Goal: Task Accomplishment & Management: Complete application form

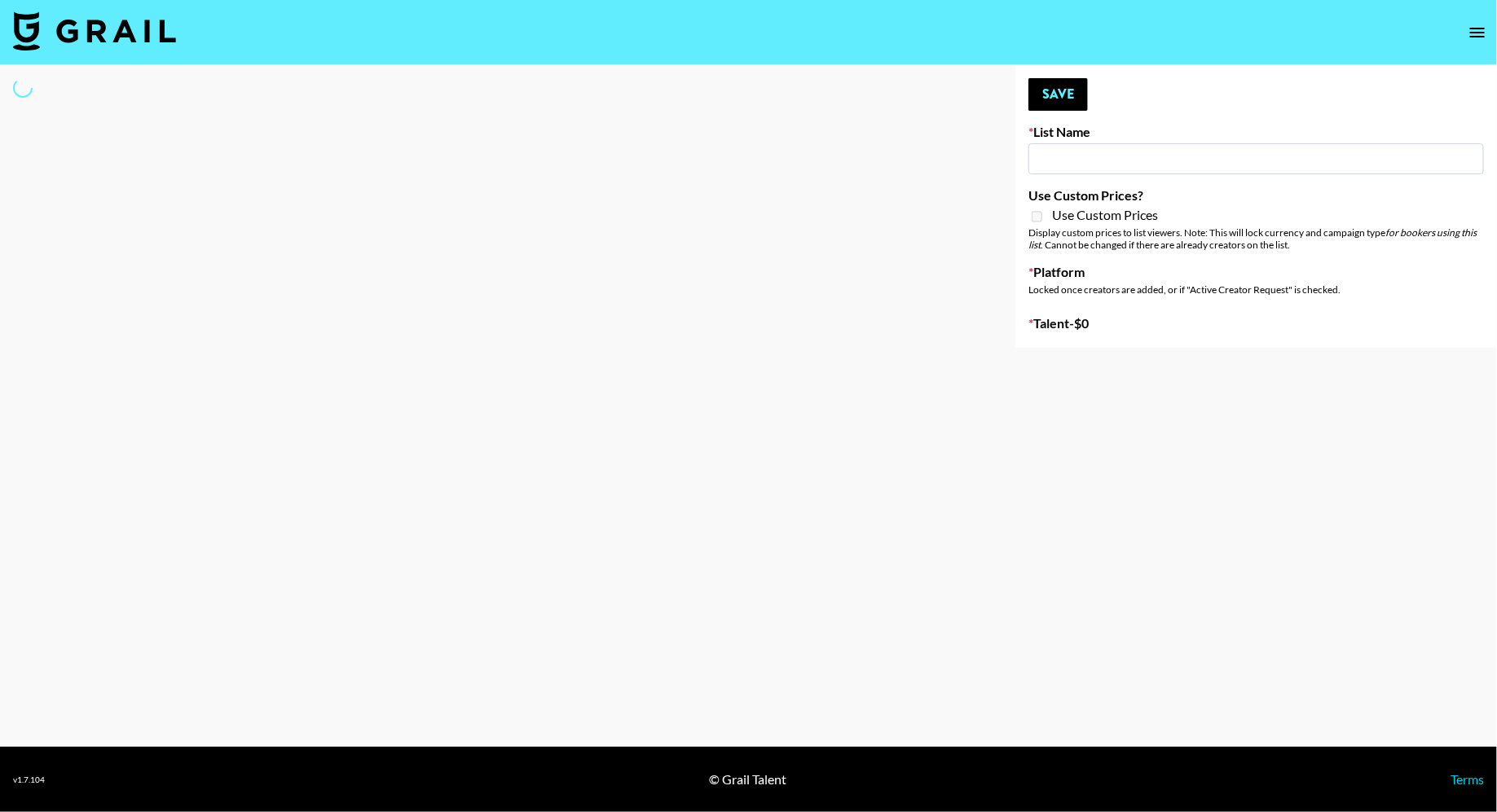
type input "EDM List"
select select "Song"
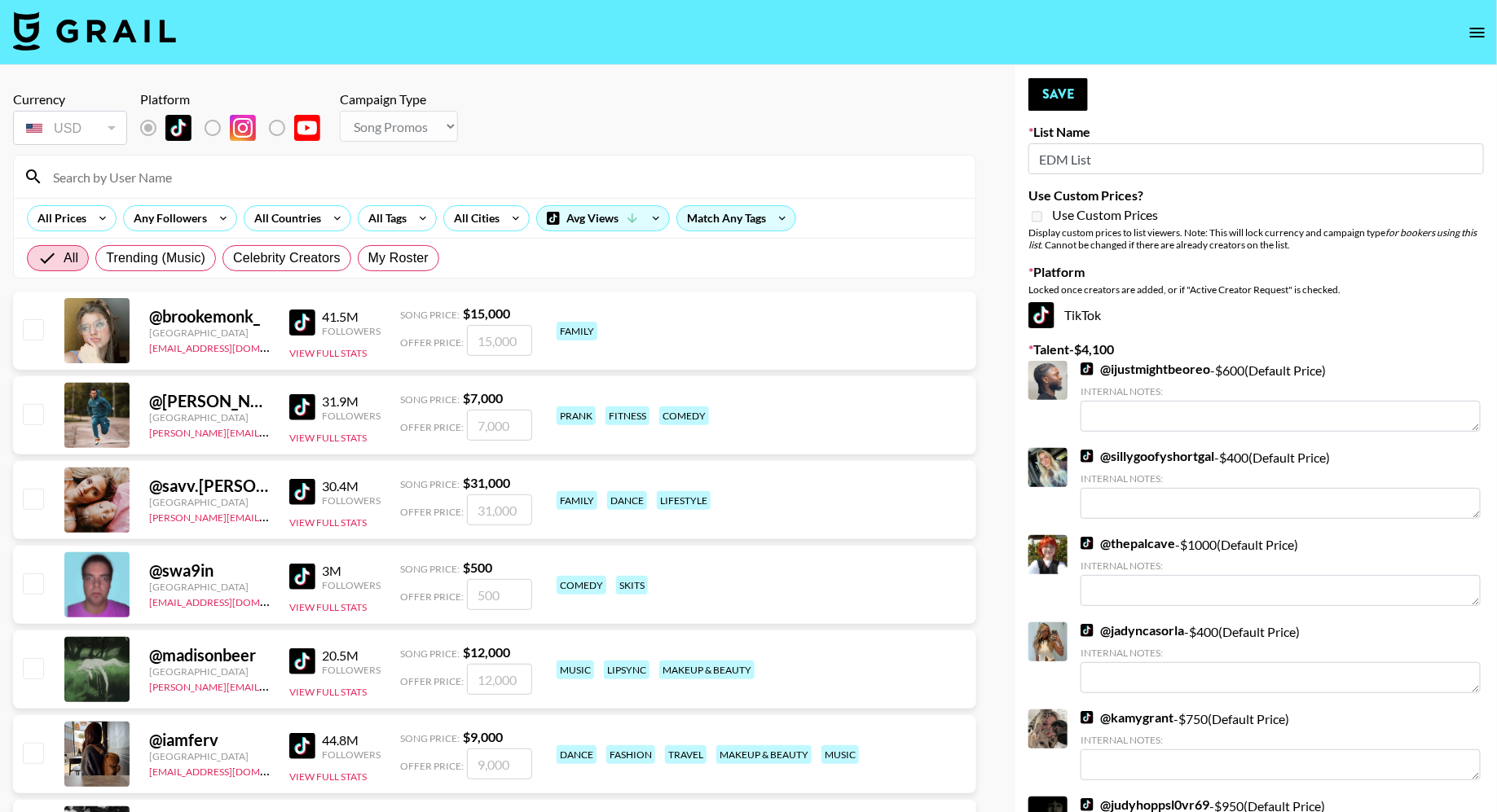
click at [400, 184] on input at bounding box center [504, 176] width 923 height 26
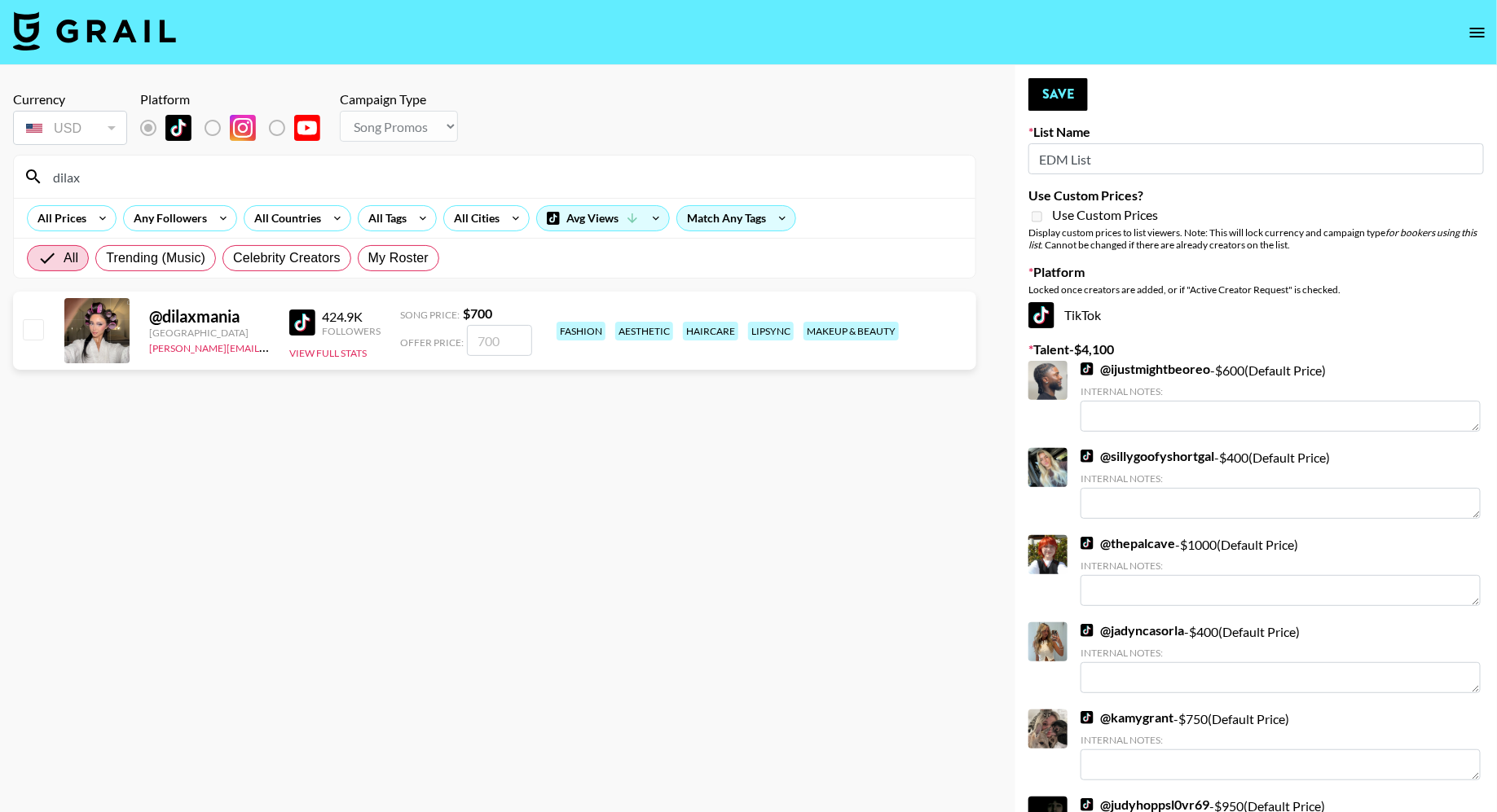
type input "dilax"
click at [29, 326] on input "checkbox" at bounding box center [32, 328] width 19 height 19
checkbox input "true"
type input "700"
click at [1055, 88] on button "Save" at bounding box center [1058, 95] width 59 height 33
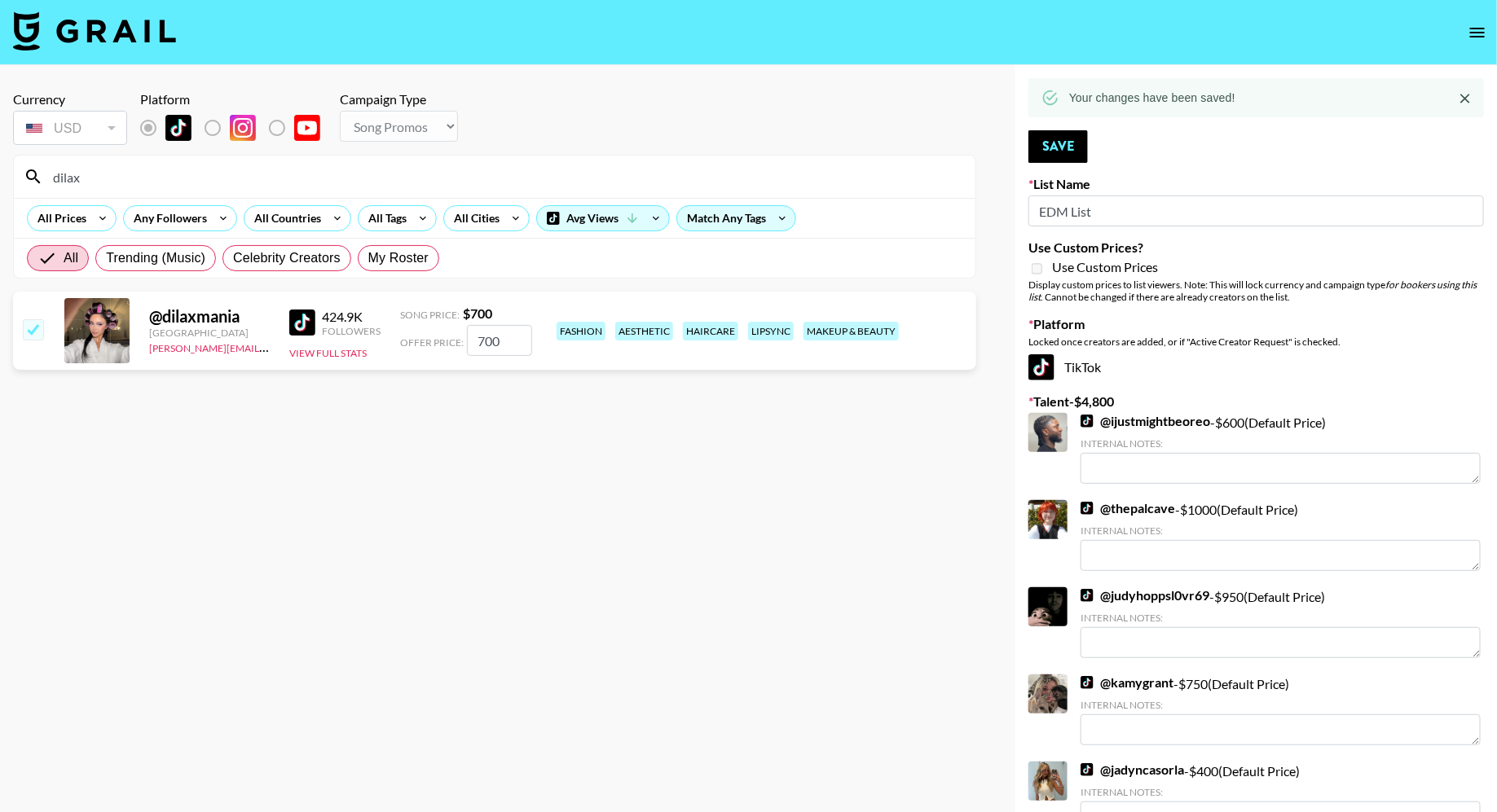
click at [129, 172] on input "dilax" at bounding box center [504, 176] width 923 height 26
type input "polina"
click at [33, 332] on input "checkbox" at bounding box center [32, 328] width 19 height 19
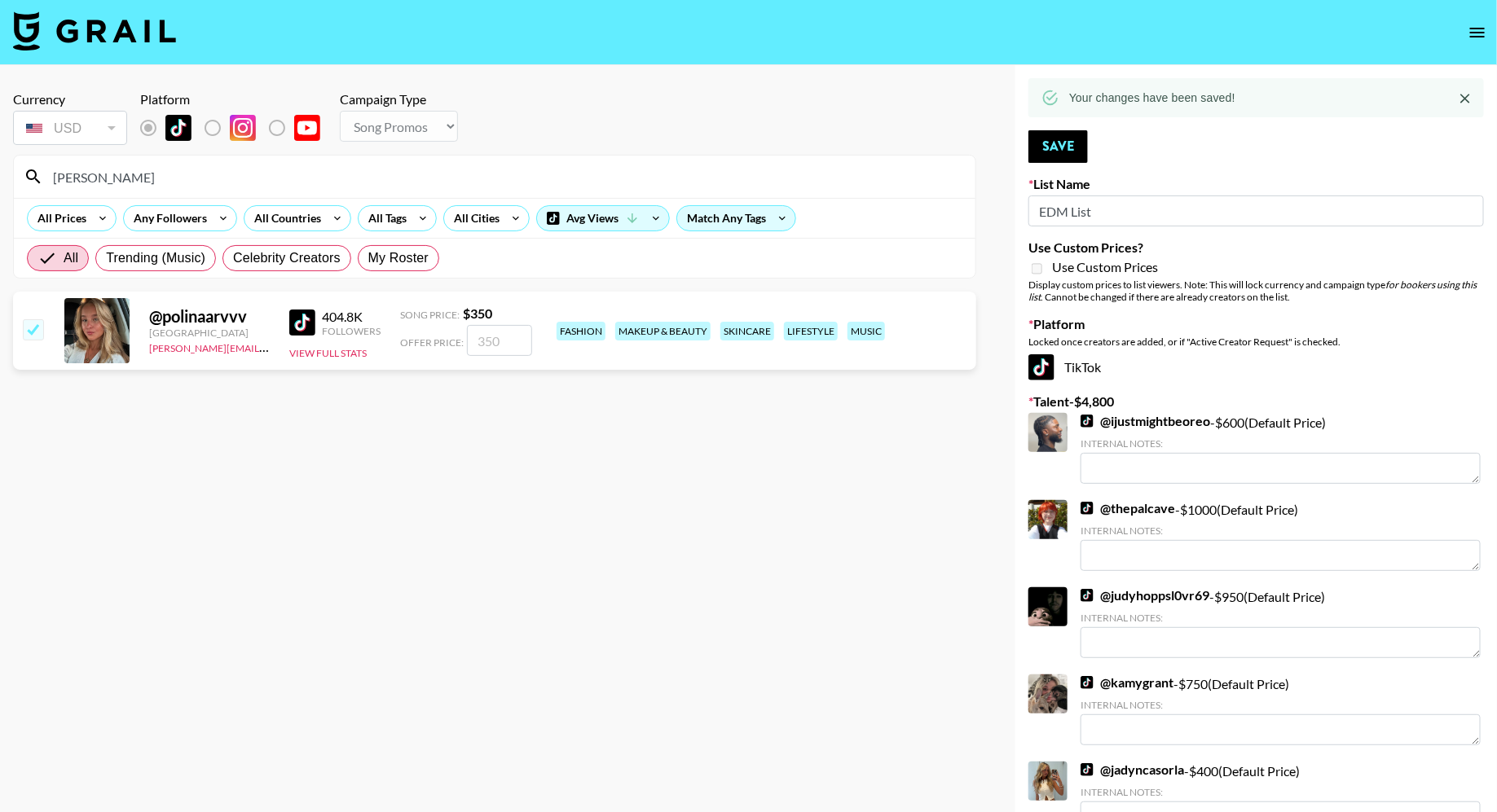
checkbox input "true"
type input "350"
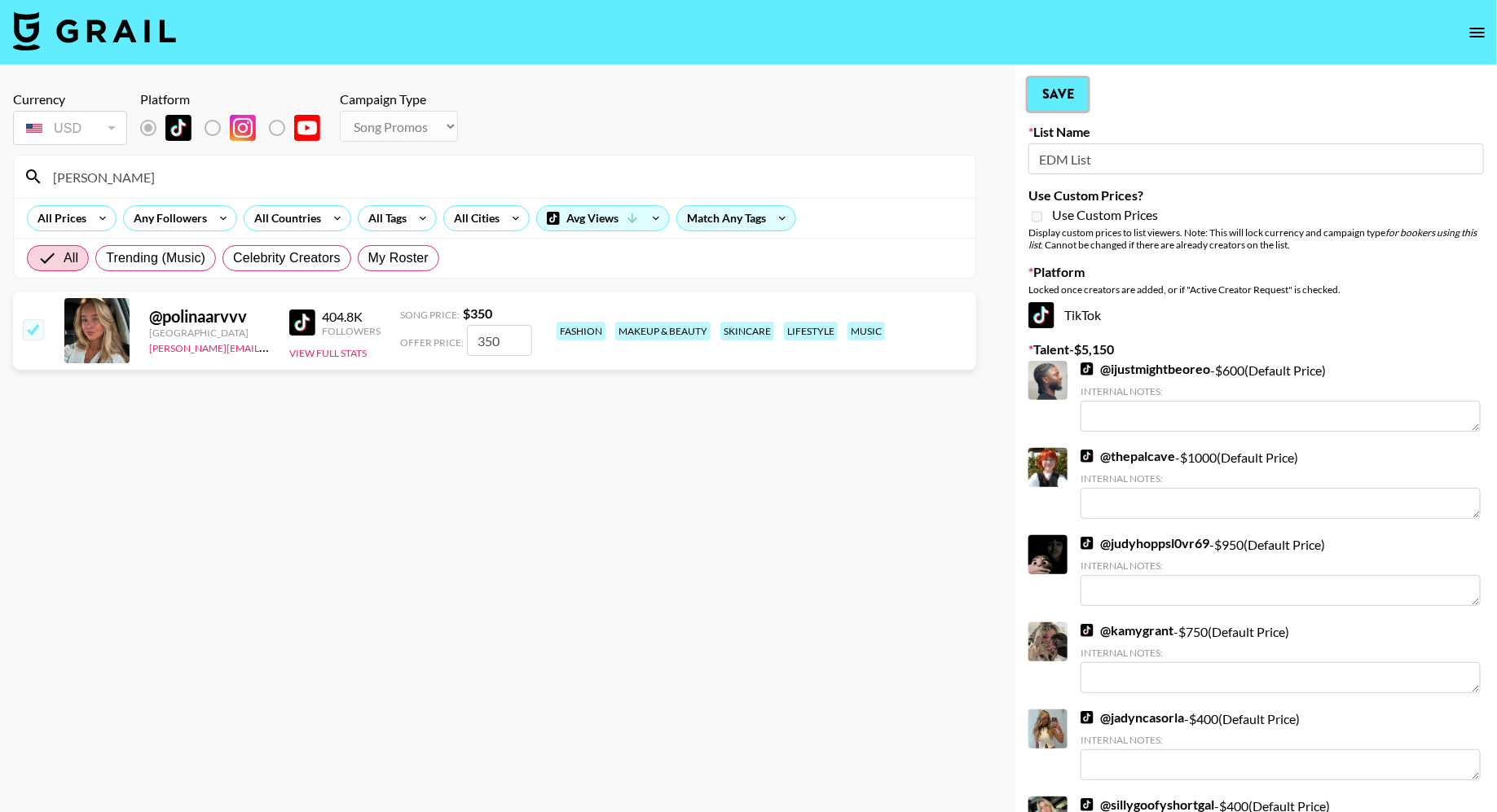
click at [1059, 91] on button "Save" at bounding box center [1058, 95] width 59 height 33
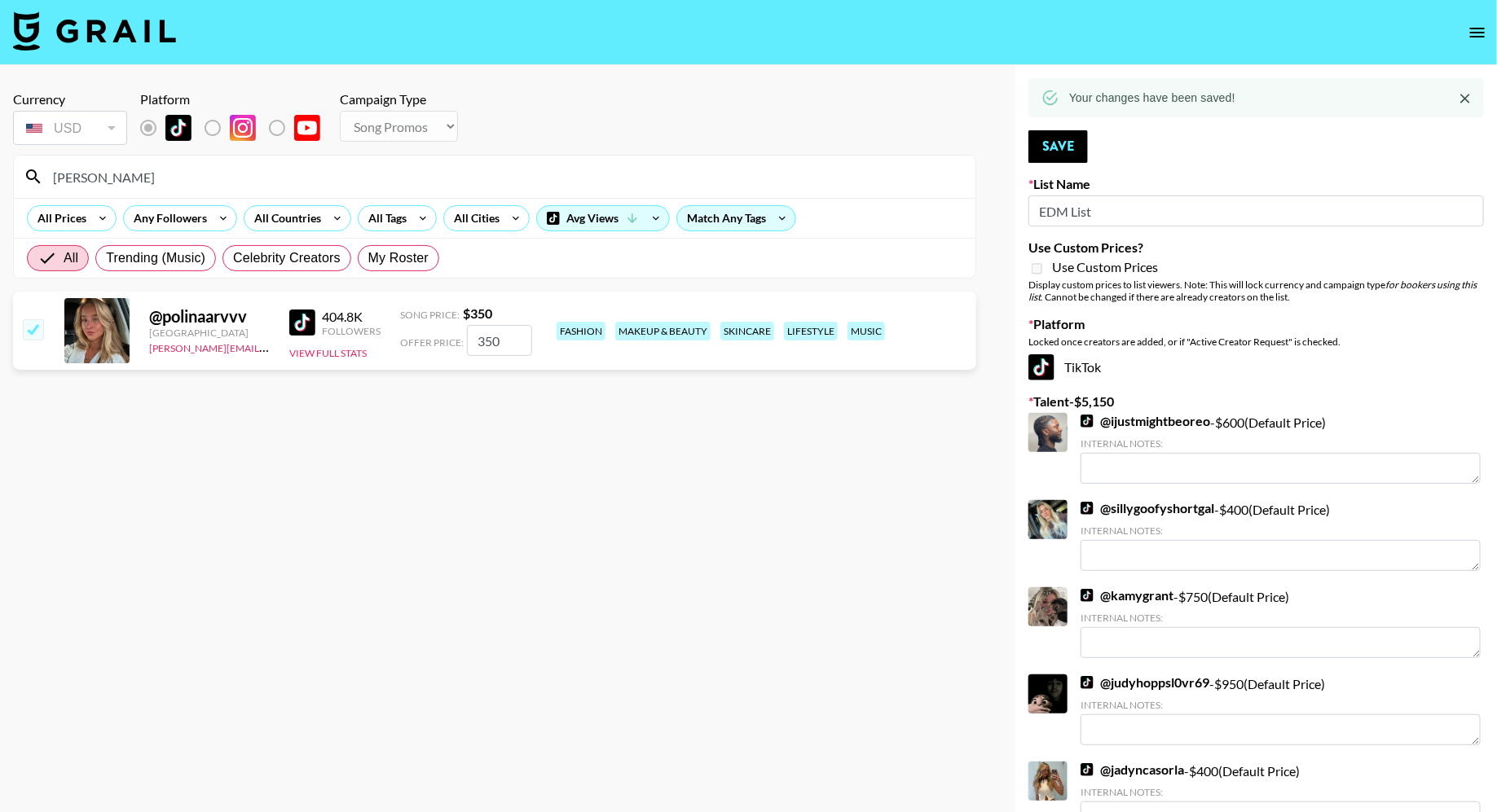
click at [149, 177] on input "polina" at bounding box center [504, 176] width 923 height 26
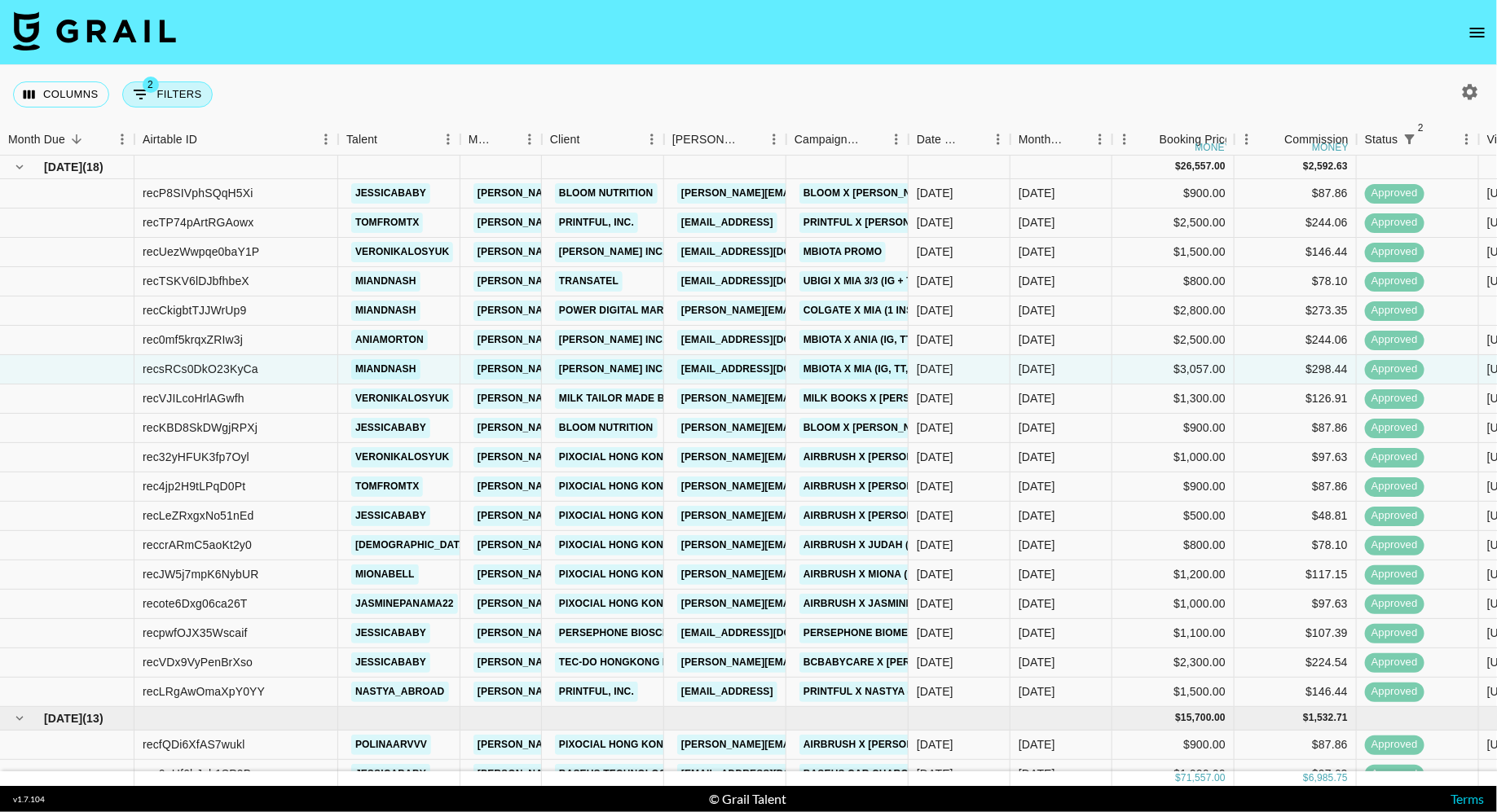
click at [165, 91] on button "2 Filters" at bounding box center [167, 95] width 90 height 26
select select "status"
select select "isNotAnyOf"
select select "status"
select select "approved"
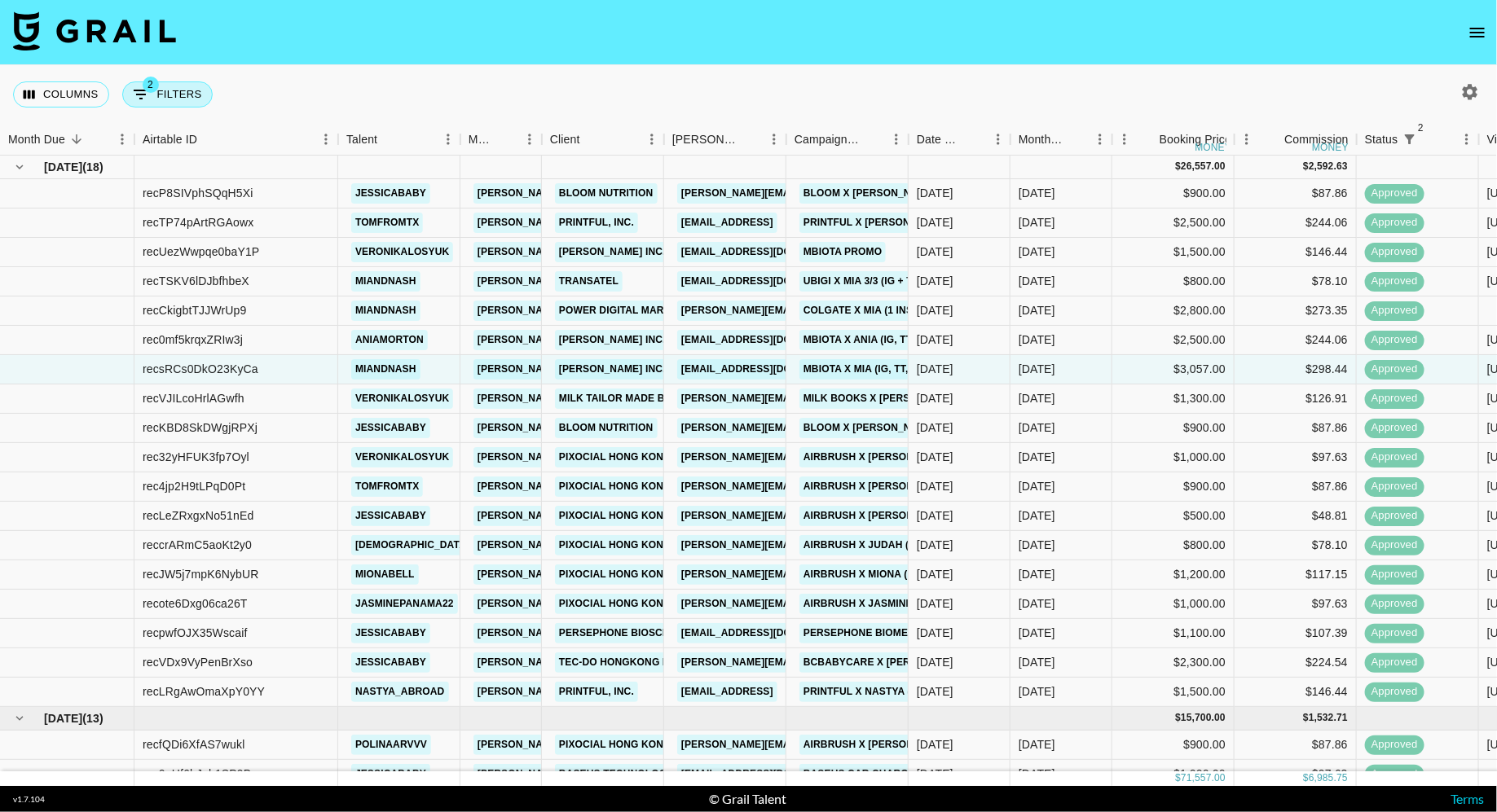
select select "talentName"
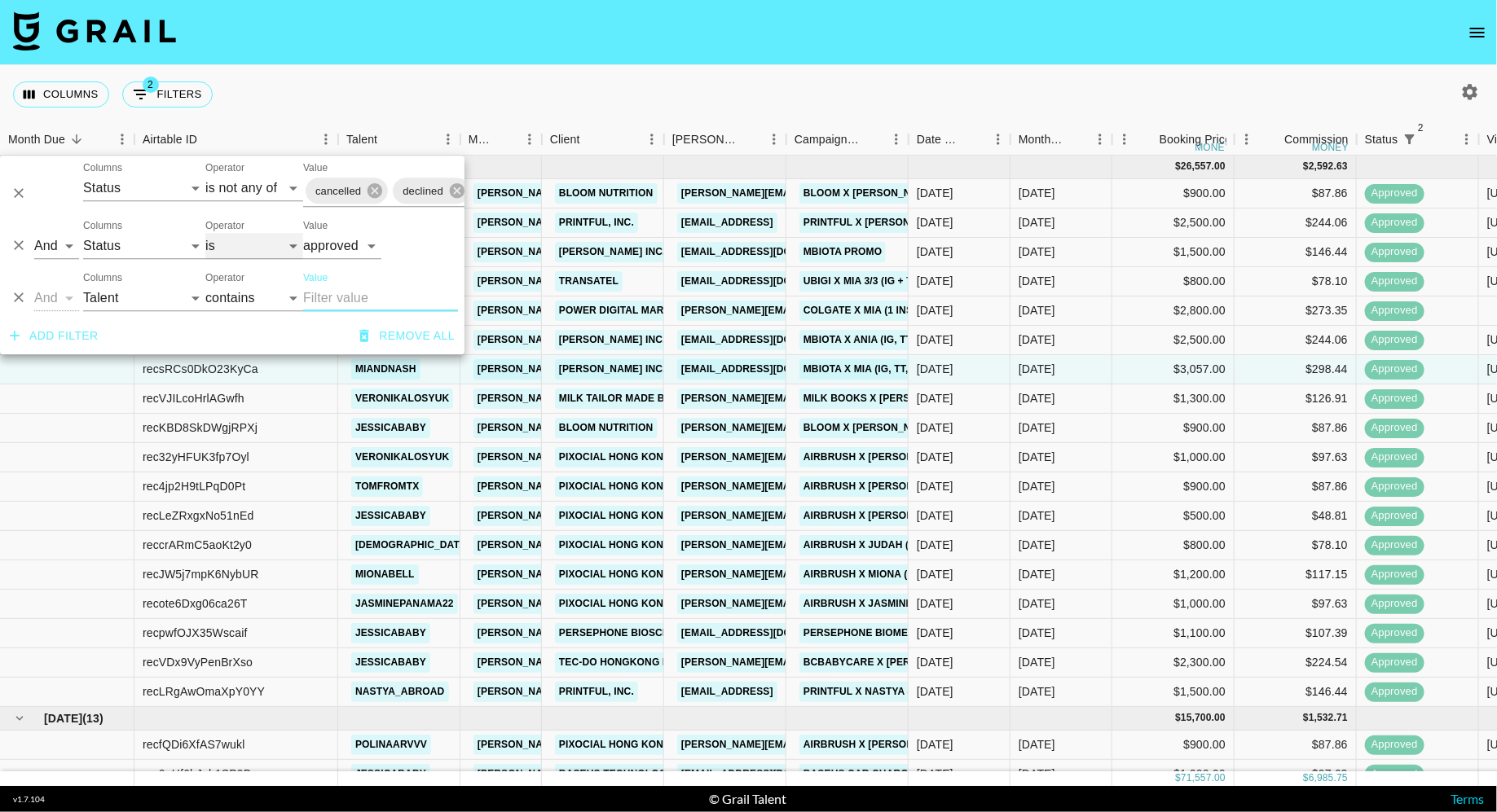
click at [246, 246] on select "is is not is any of is not any of" at bounding box center [254, 246] width 98 height 26
select select "not"
click at [205, 233] on select "is is not is any of is not any of" at bounding box center [254, 246] width 98 height 26
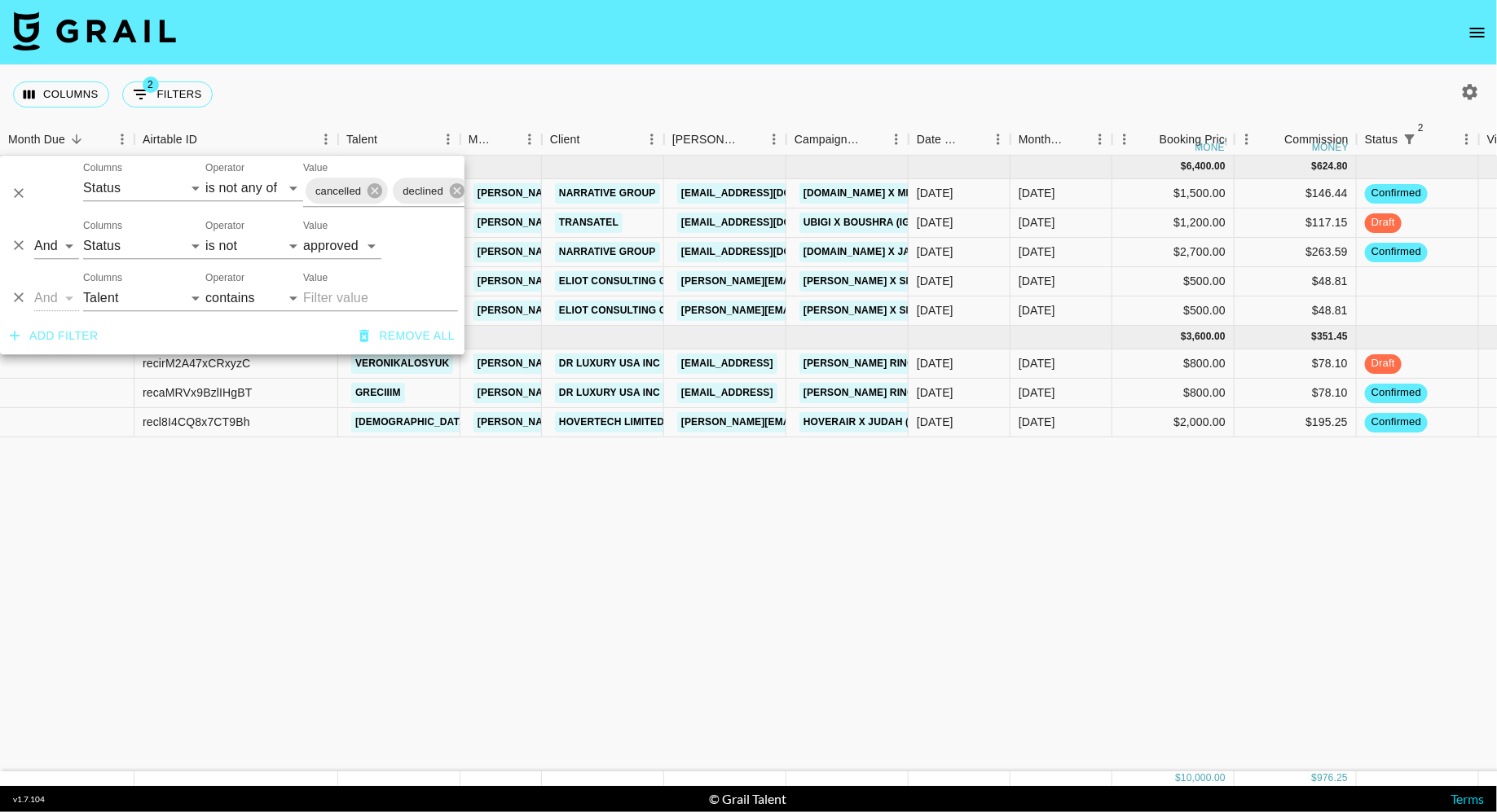
click at [564, 112] on div "Columns 2 Filters + Booking" at bounding box center [748, 95] width 1497 height 59
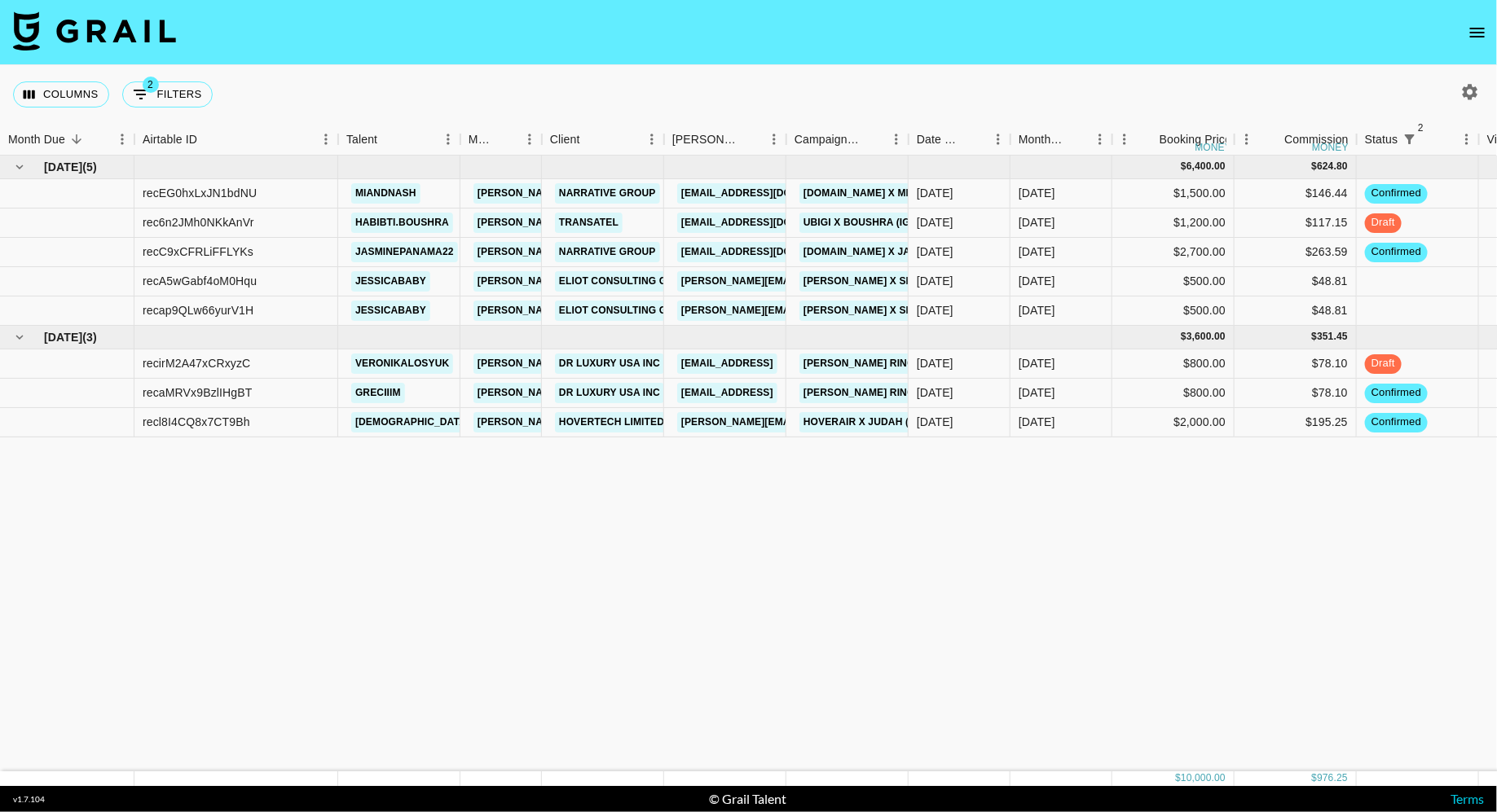
click at [1481, 38] on icon "open drawer" at bounding box center [1477, 32] width 19 height 19
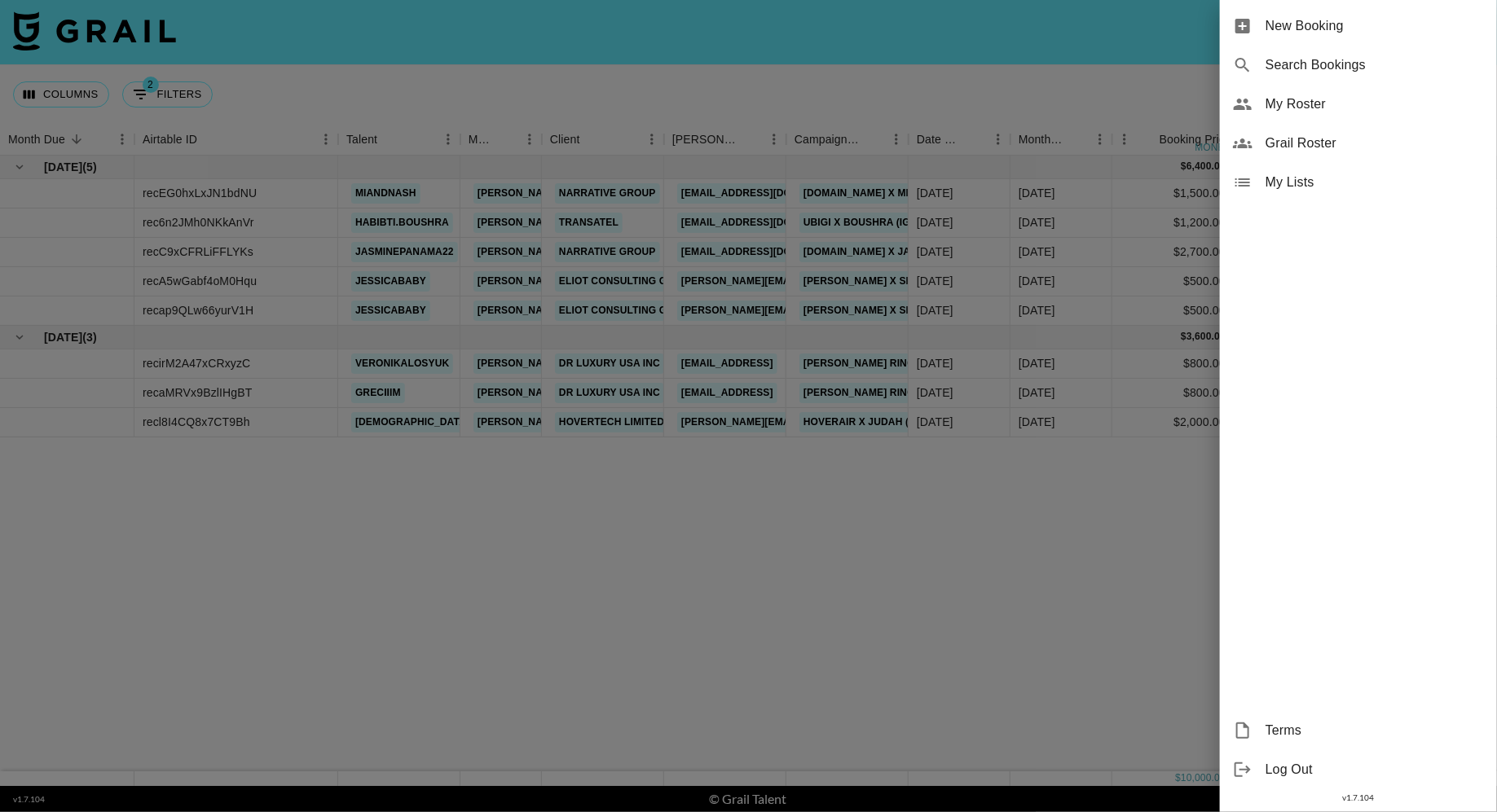
click at [1317, 34] on span "New Booking" at bounding box center [1375, 25] width 219 height 19
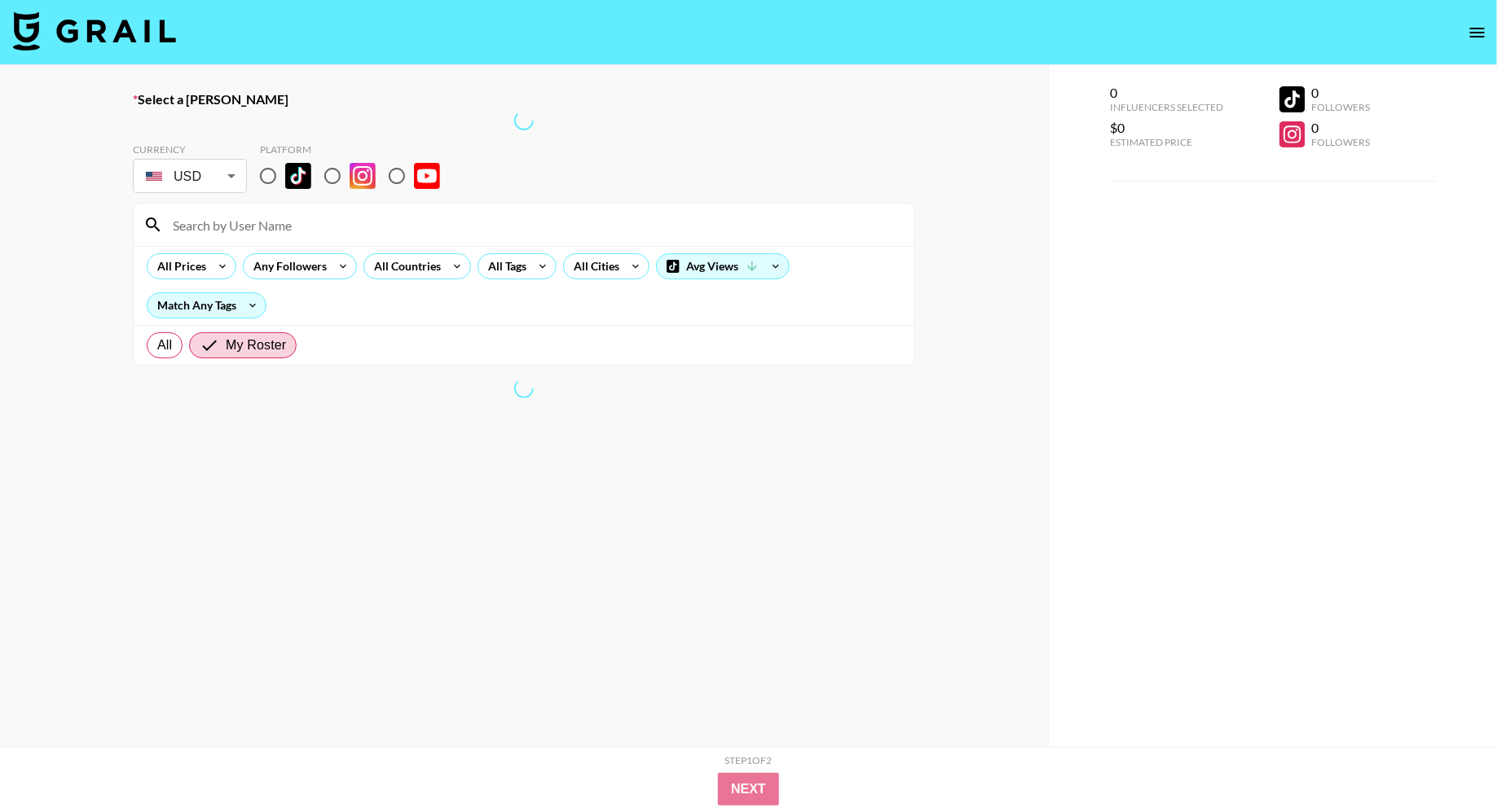
click at [285, 228] on input at bounding box center [534, 225] width 741 height 26
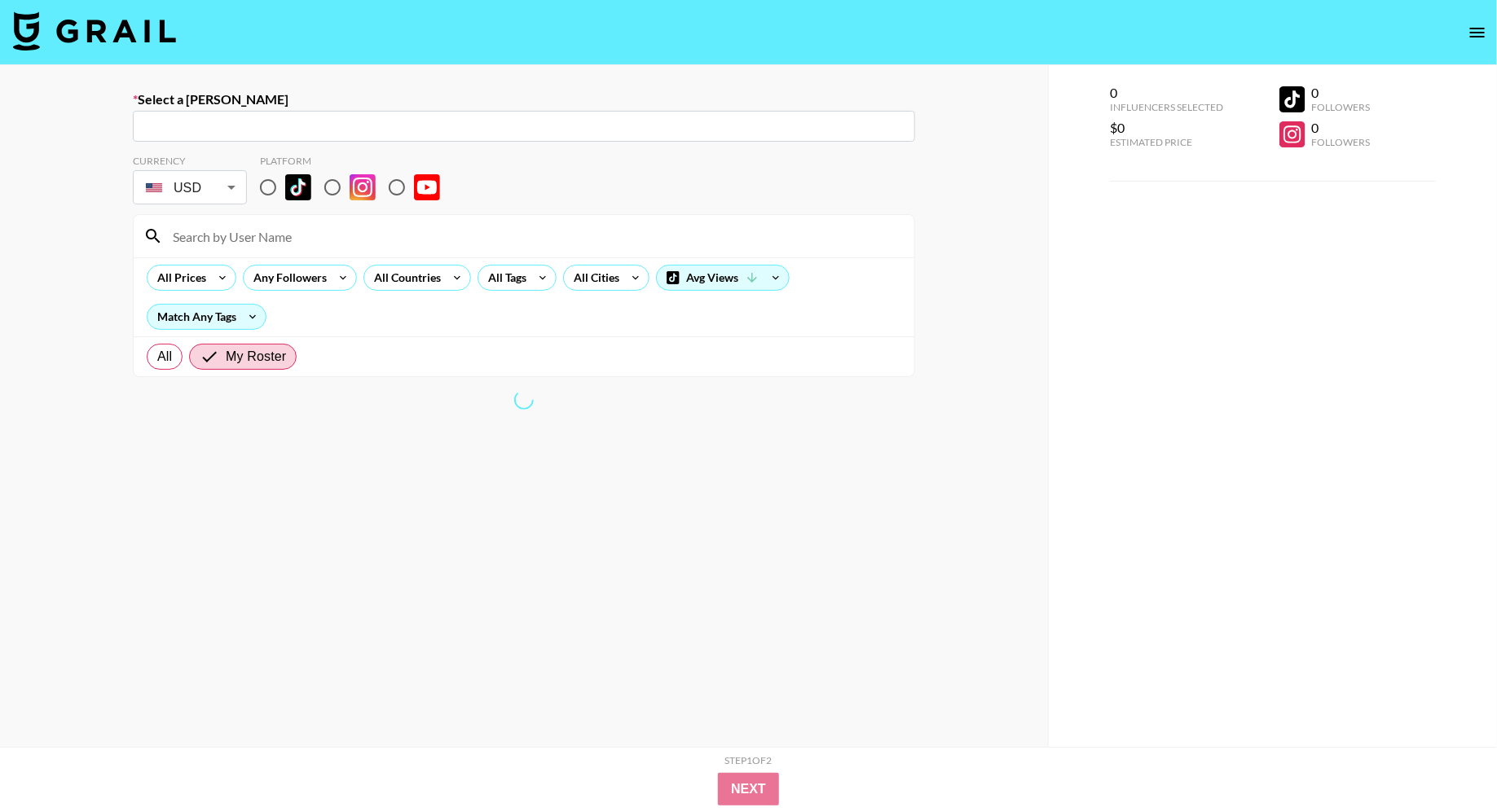
click at [240, 230] on input at bounding box center [534, 235] width 741 height 26
click at [231, 128] on input "text" at bounding box center [524, 127] width 763 height 19
paste input "ranthony@groupon.com"
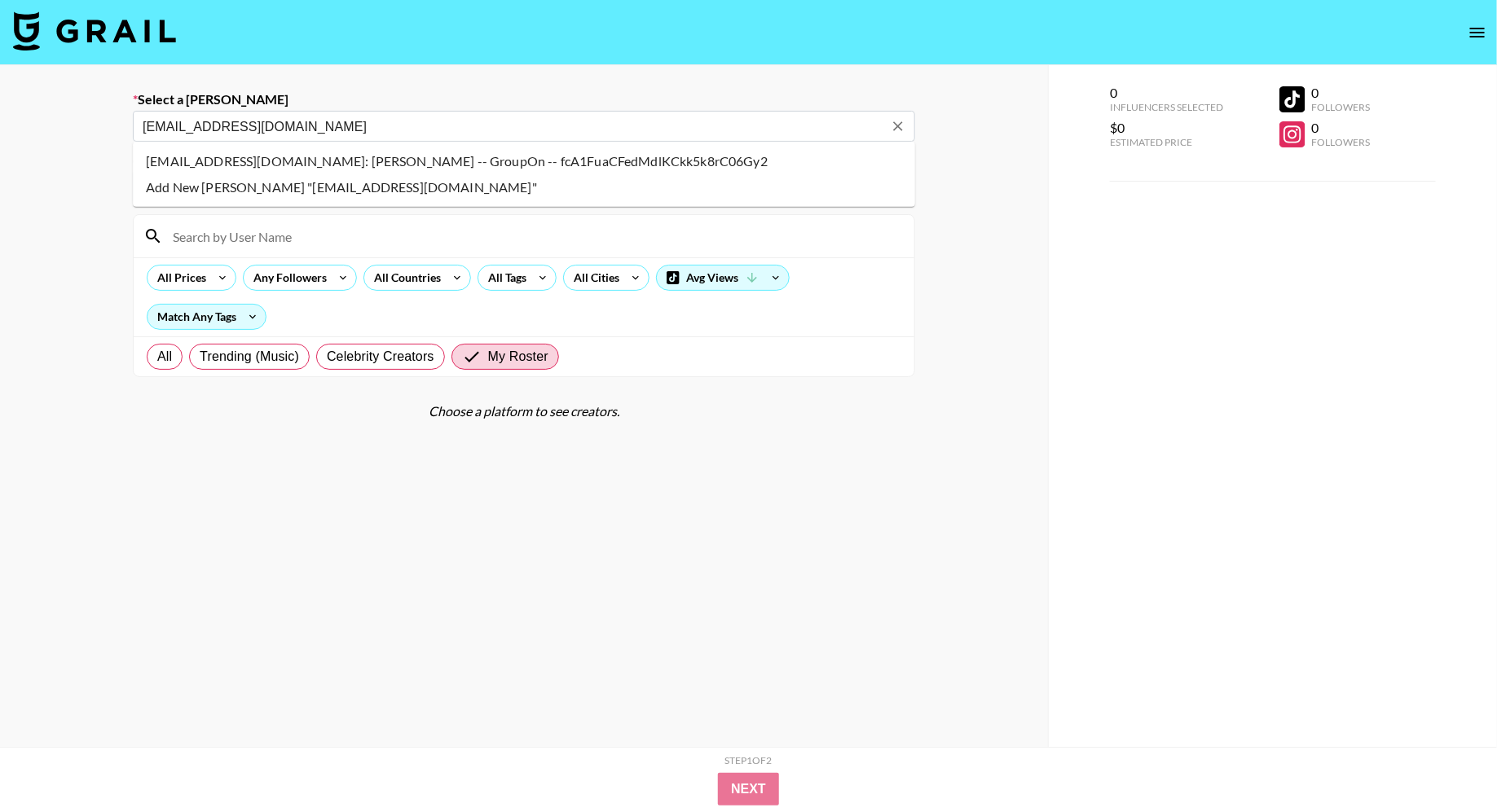
click at [251, 162] on li "ranthony@groupon.com: Reagan Anthony -- GroupOn -- fcA1FuaCFedMdlKCkk5k8rC06Gy2" at bounding box center [523, 161] width 783 height 26
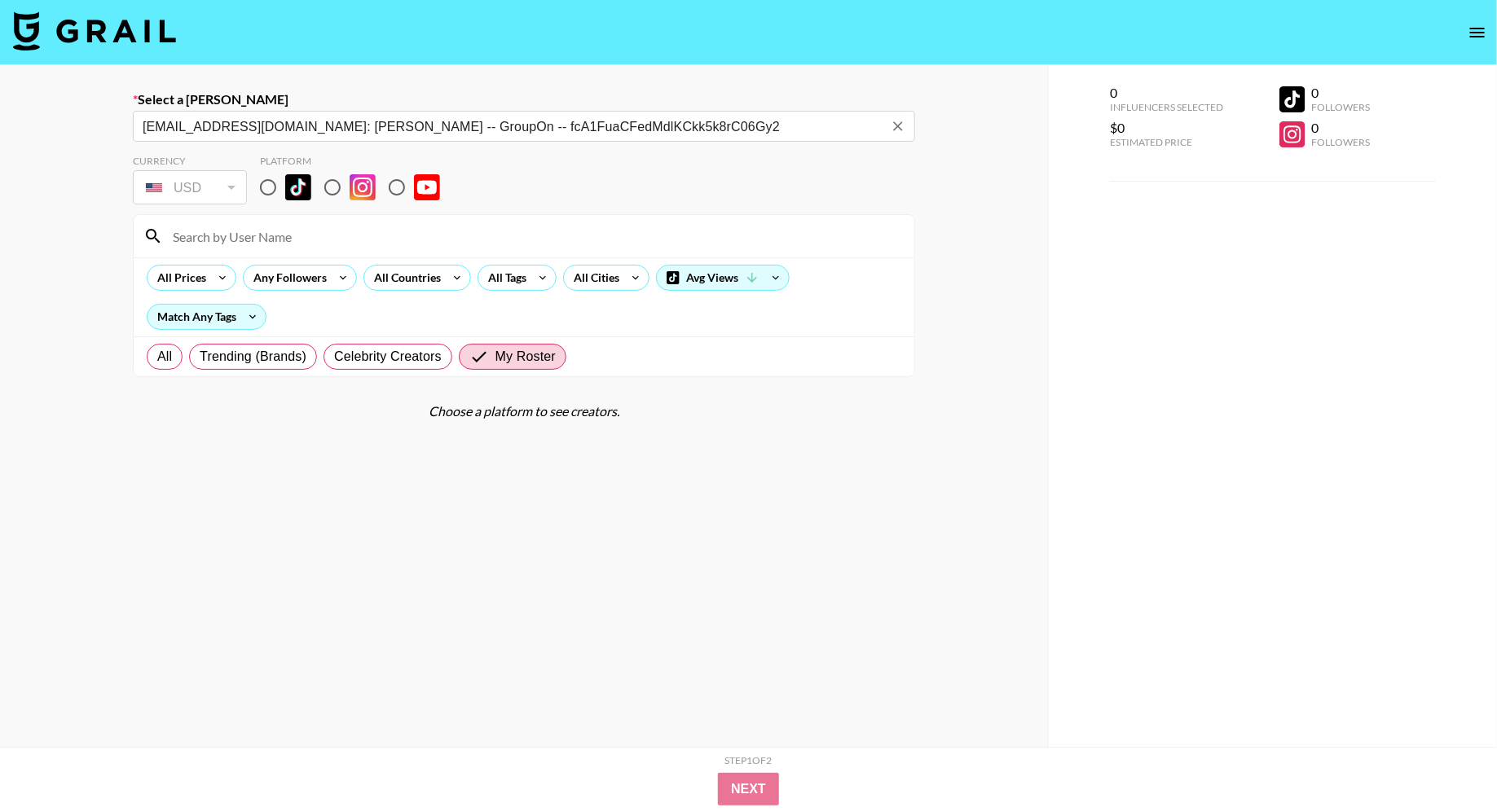
type input "ranthony@groupon.com: Reagan Anthony -- GroupOn -- fcA1FuaCFedMdlKCkk5k8rC06Gy2"
click at [338, 186] on input "radio" at bounding box center [333, 187] width 35 height 35
radio input "true"
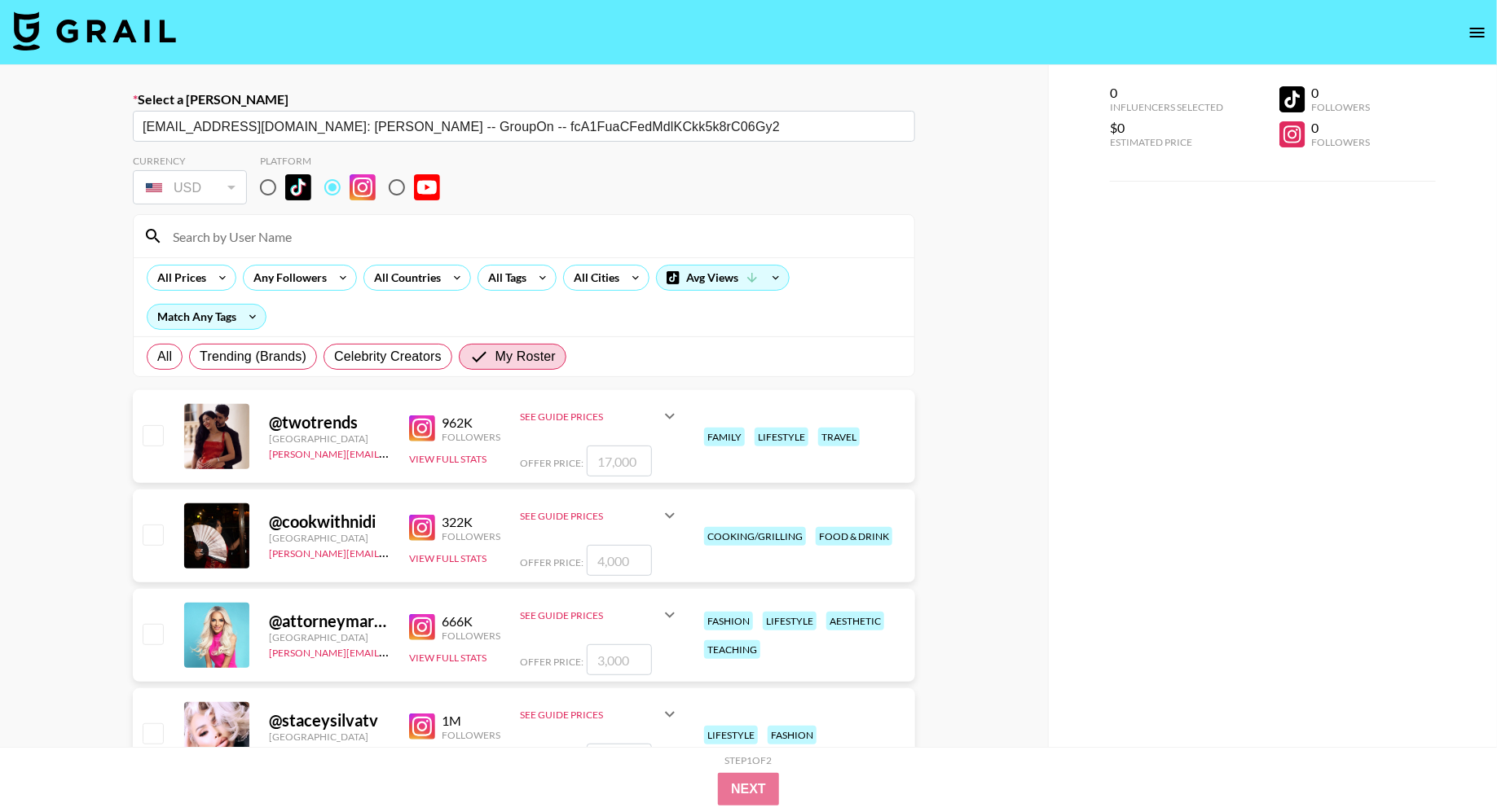
click at [298, 234] on input at bounding box center [534, 235] width 741 height 26
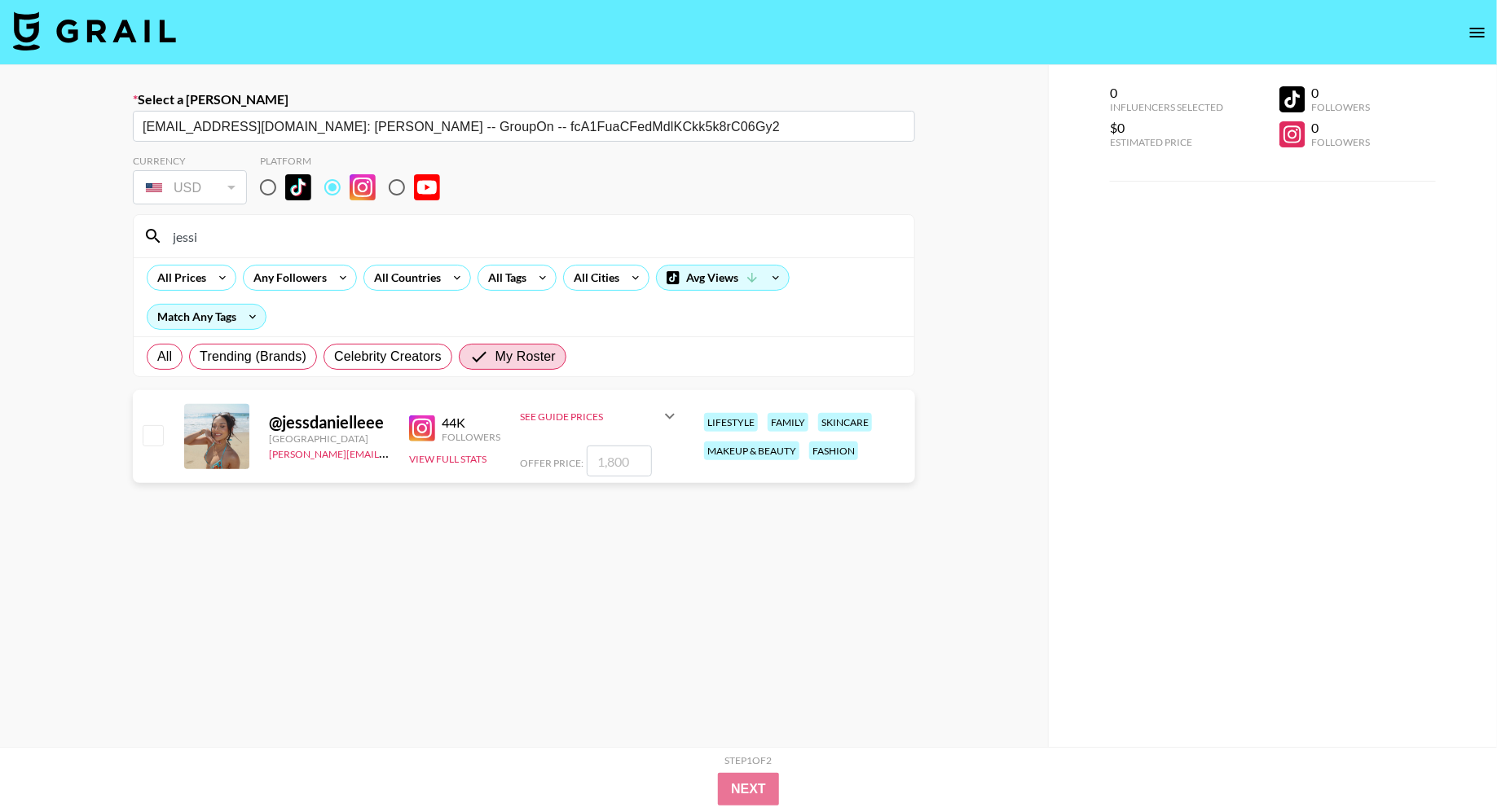
type input "jessi"
click at [160, 433] on input "checkbox" at bounding box center [152, 435] width 19 height 19
checkbox input "true"
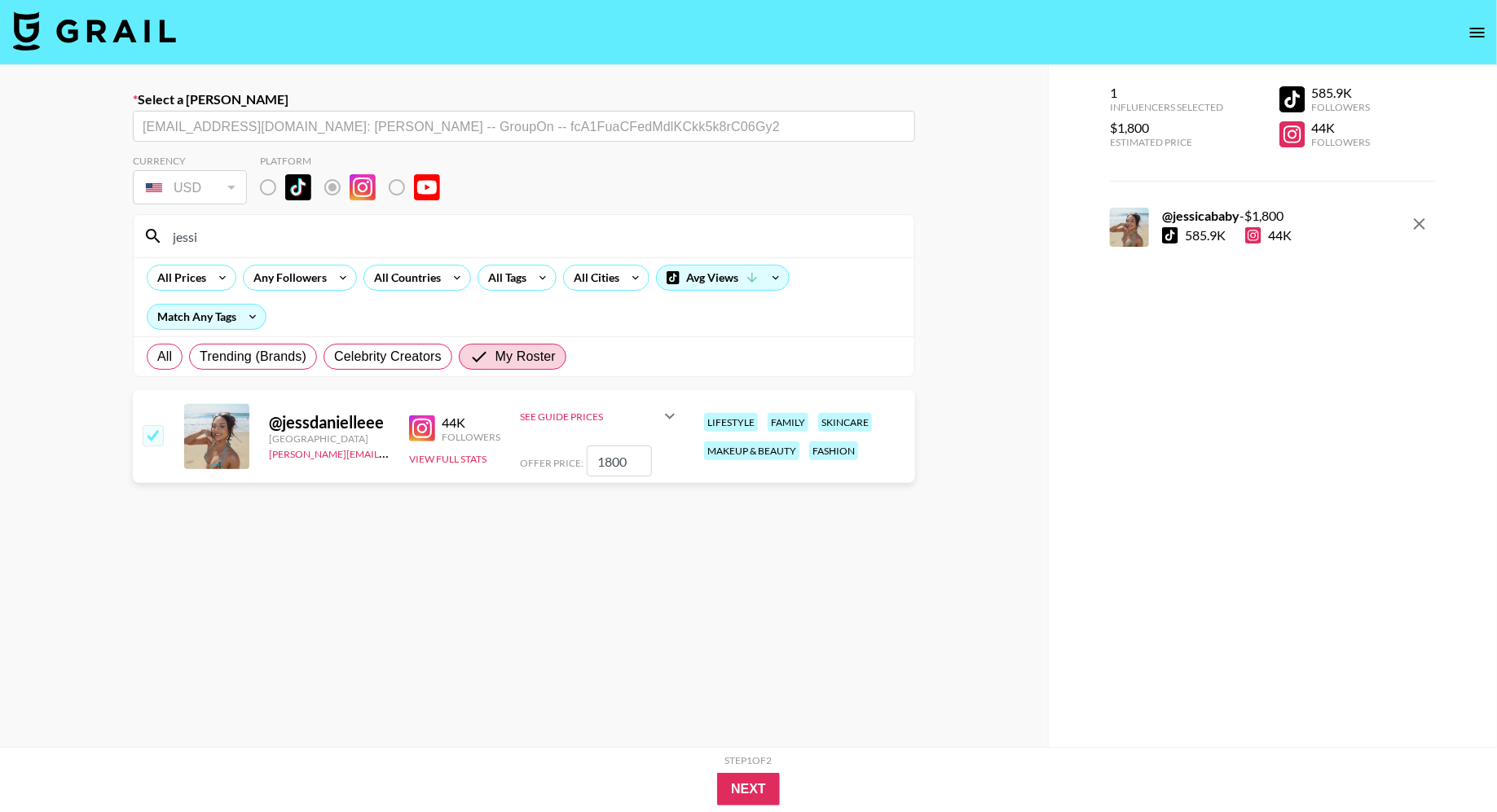
click at [632, 463] on input "1800" at bounding box center [619, 461] width 65 height 31
type input "3500"
click at [751, 793] on button "Next" at bounding box center [748, 789] width 62 height 33
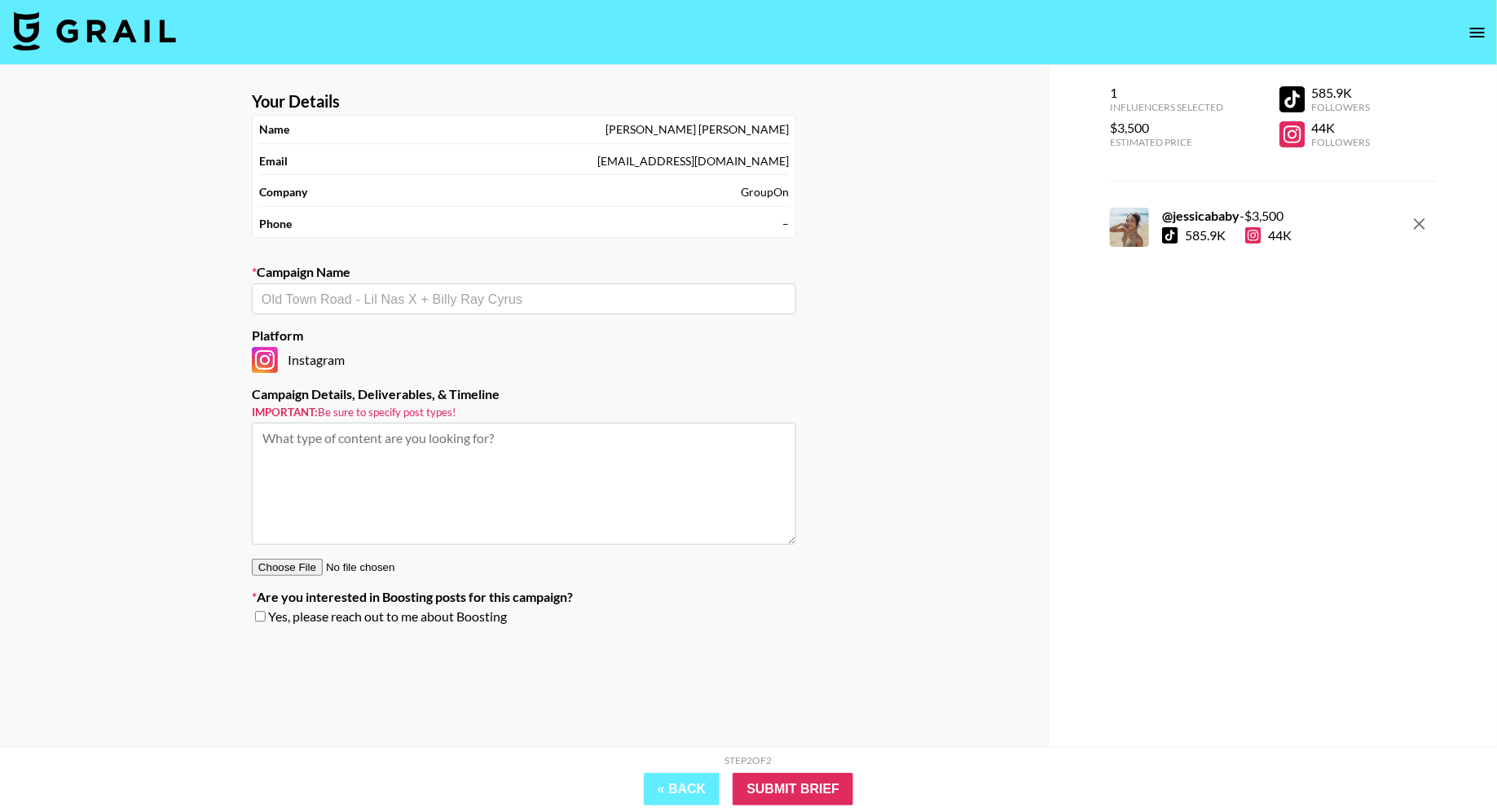
click at [393, 290] on input "text" at bounding box center [524, 300] width 525 height 19
click at [392, 307] on div "​" at bounding box center [523, 299] width 545 height 31
click at [461, 338] on li "Add New Campaign: "Jessica x GroupOn"" at bounding box center [523, 332] width 545 height 26
click at [417, 300] on input "Jessica x GroupOn" at bounding box center [513, 300] width 503 height 19
type input "Jessica x GroupOn (TT, IG, Story)"
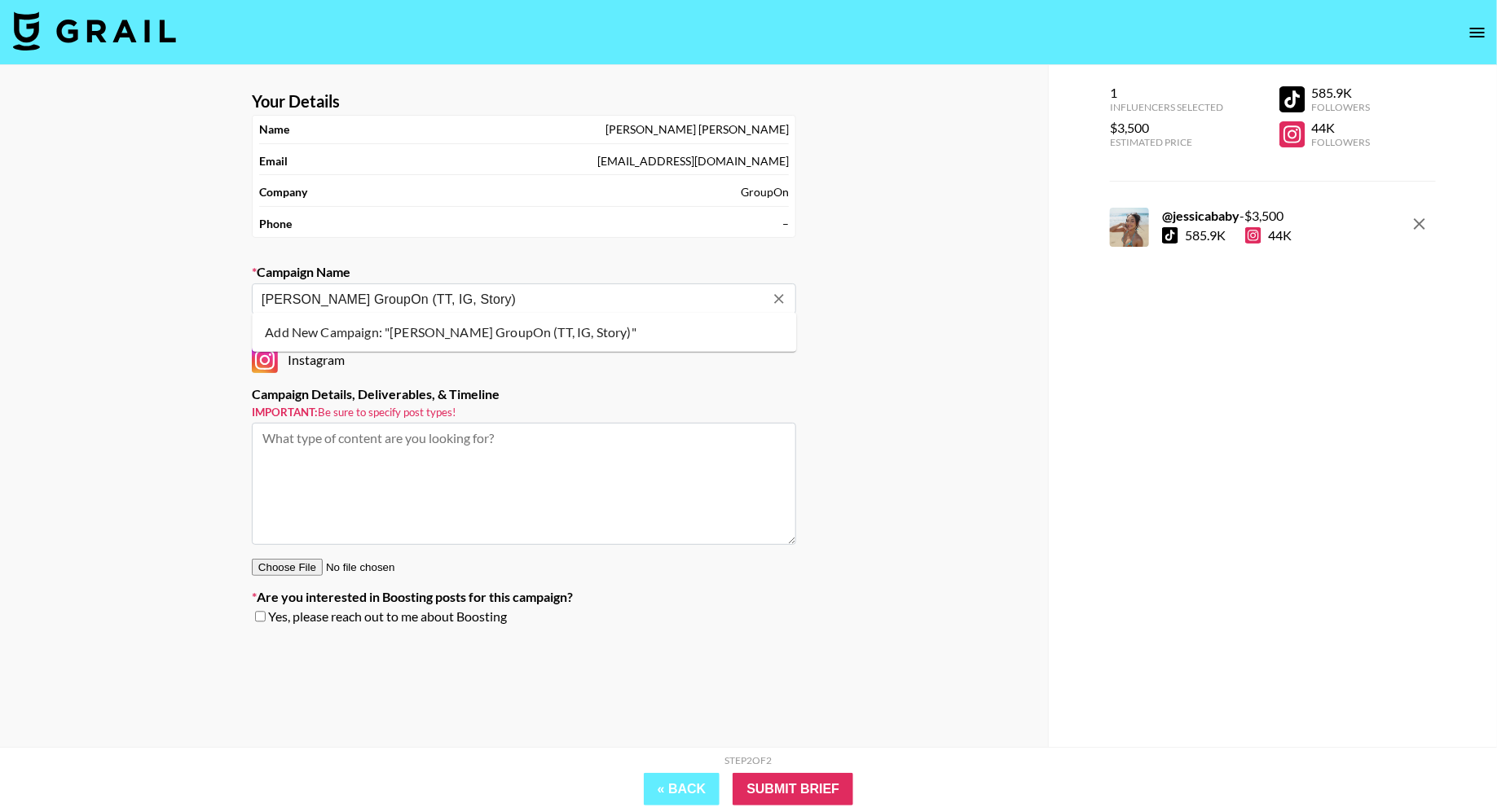
click at [461, 337] on li "Add New Campaign: "Jessica x GroupOn (TT, IG, Story)"" at bounding box center [523, 332] width 545 height 26
click at [811, 799] on input "Submit Brief" at bounding box center [793, 789] width 121 height 33
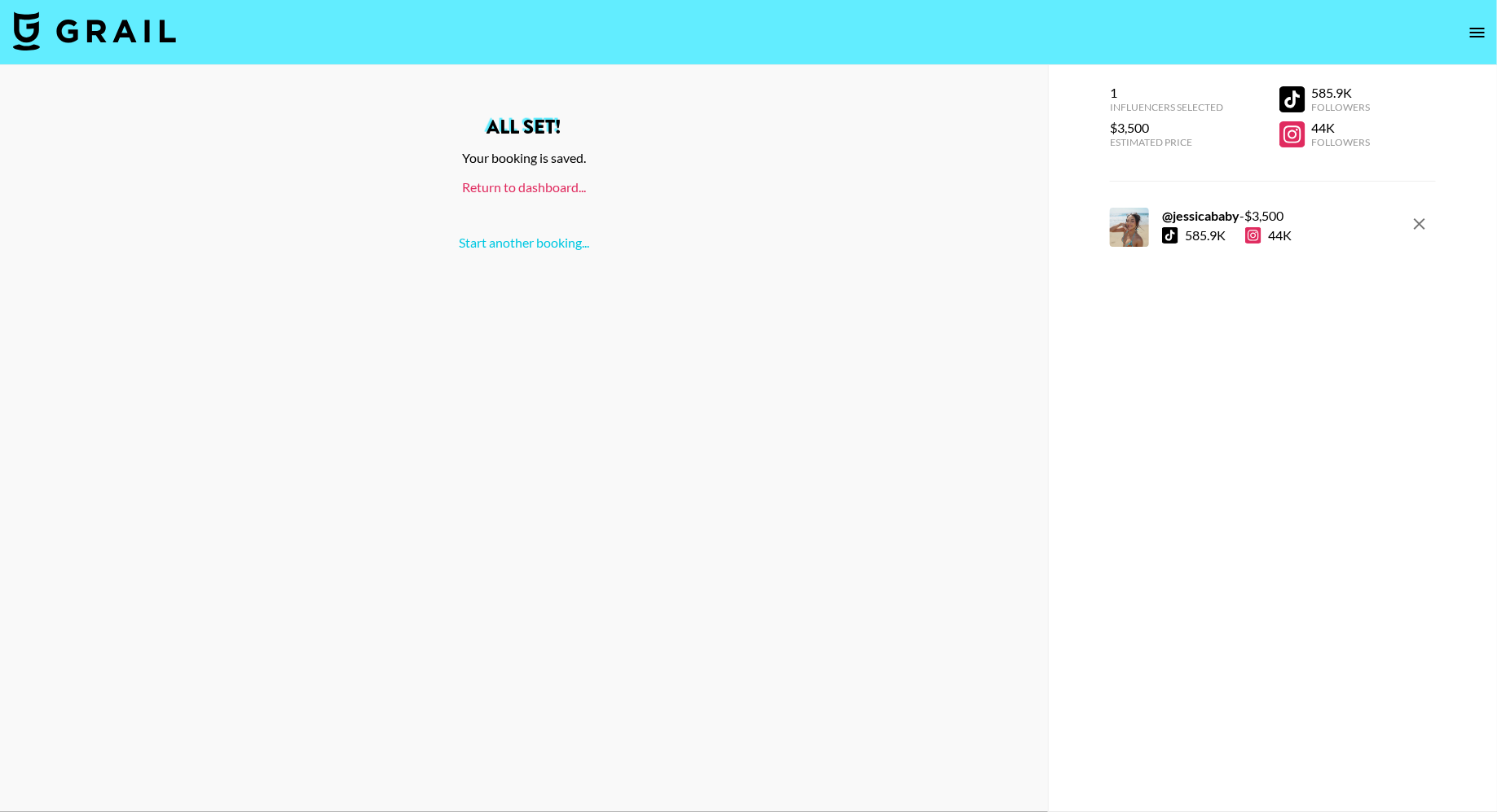
click at [531, 189] on link "Return to dashboard..." at bounding box center [523, 187] width 124 height 15
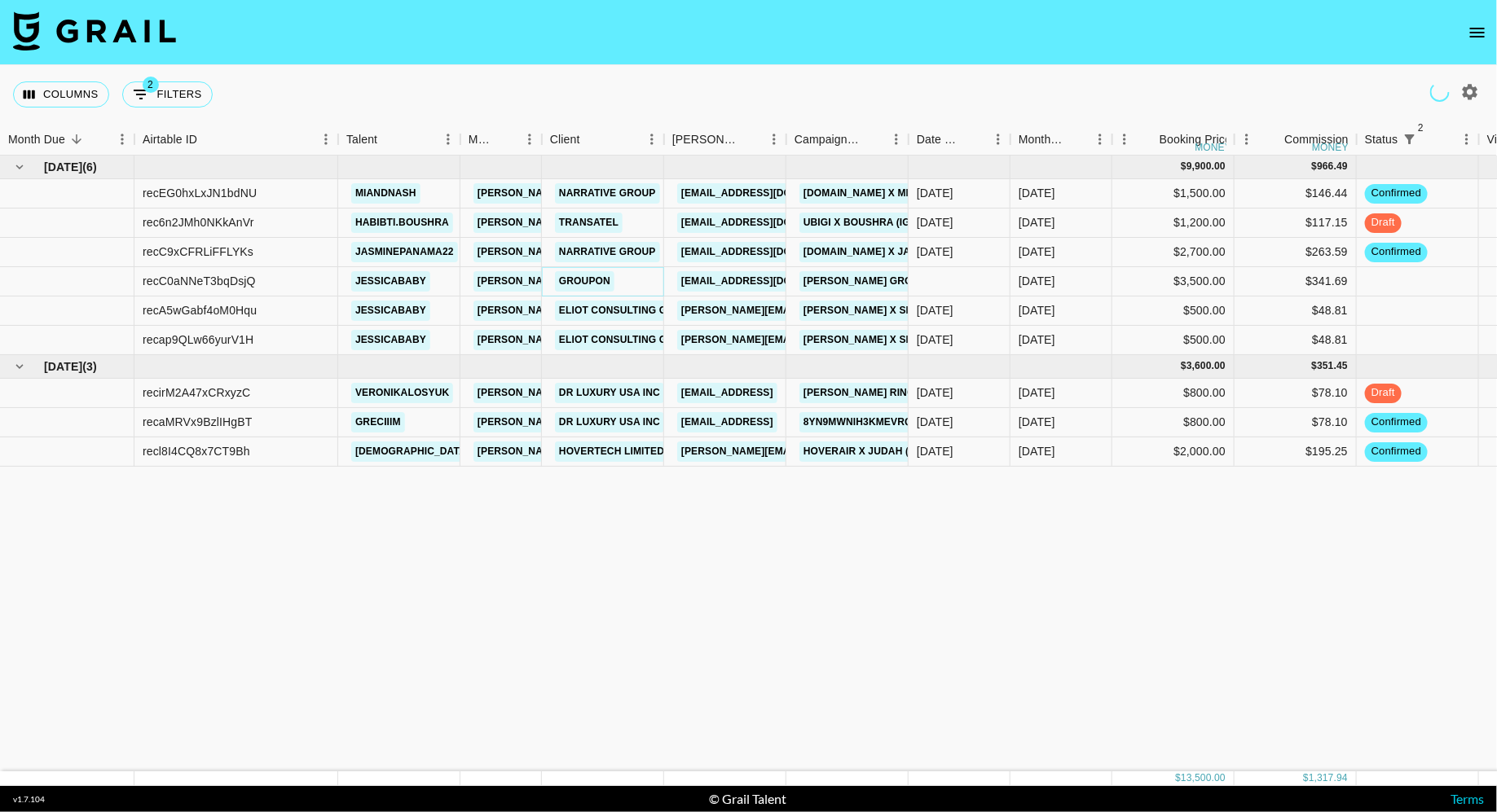
click at [593, 284] on link "GroupOn" at bounding box center [584, 281] width 59 height 20
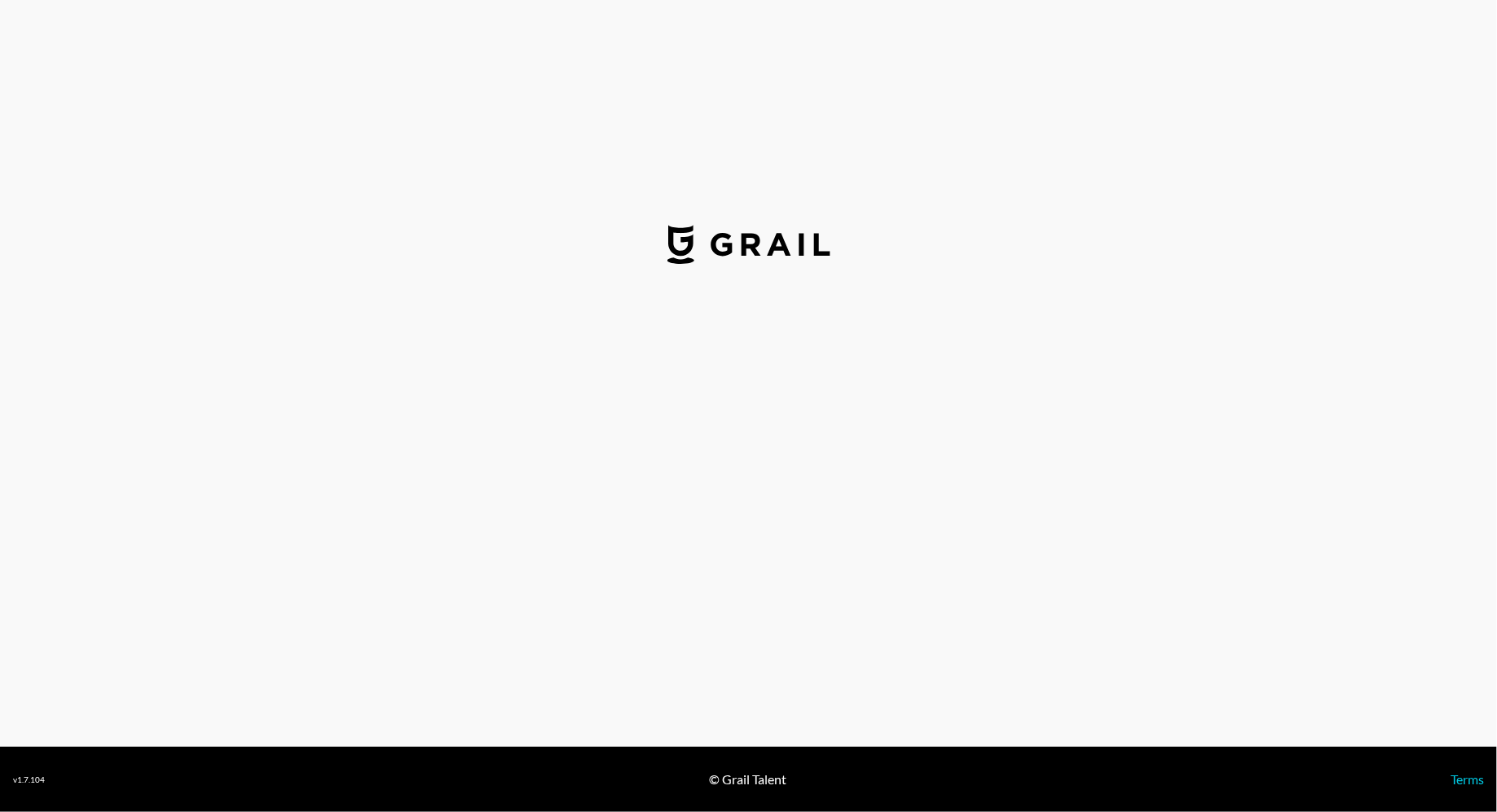
select select "USD"
